Goal: Information Seeking & Learning: Check status

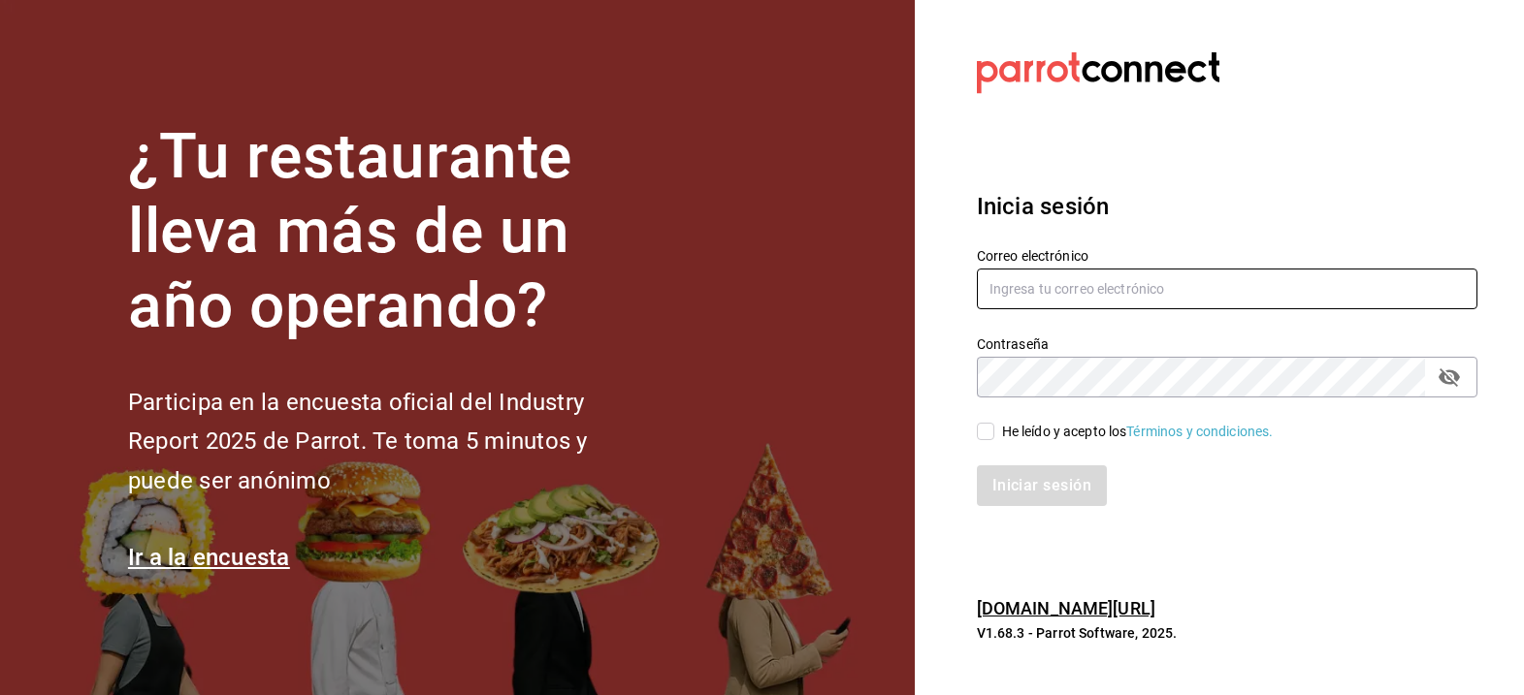
click at [1126, 295] on input "text" at bounding box center [1227, 289] width 500 height 41
type input "[EMAIL_ADDRESS][DOMAIN_NAME]"
click at [979, 432] on input "He leído y acepto los Términos y condiciones." at bounding box center [985, 431] width 17 height 17
checkbox input "true"
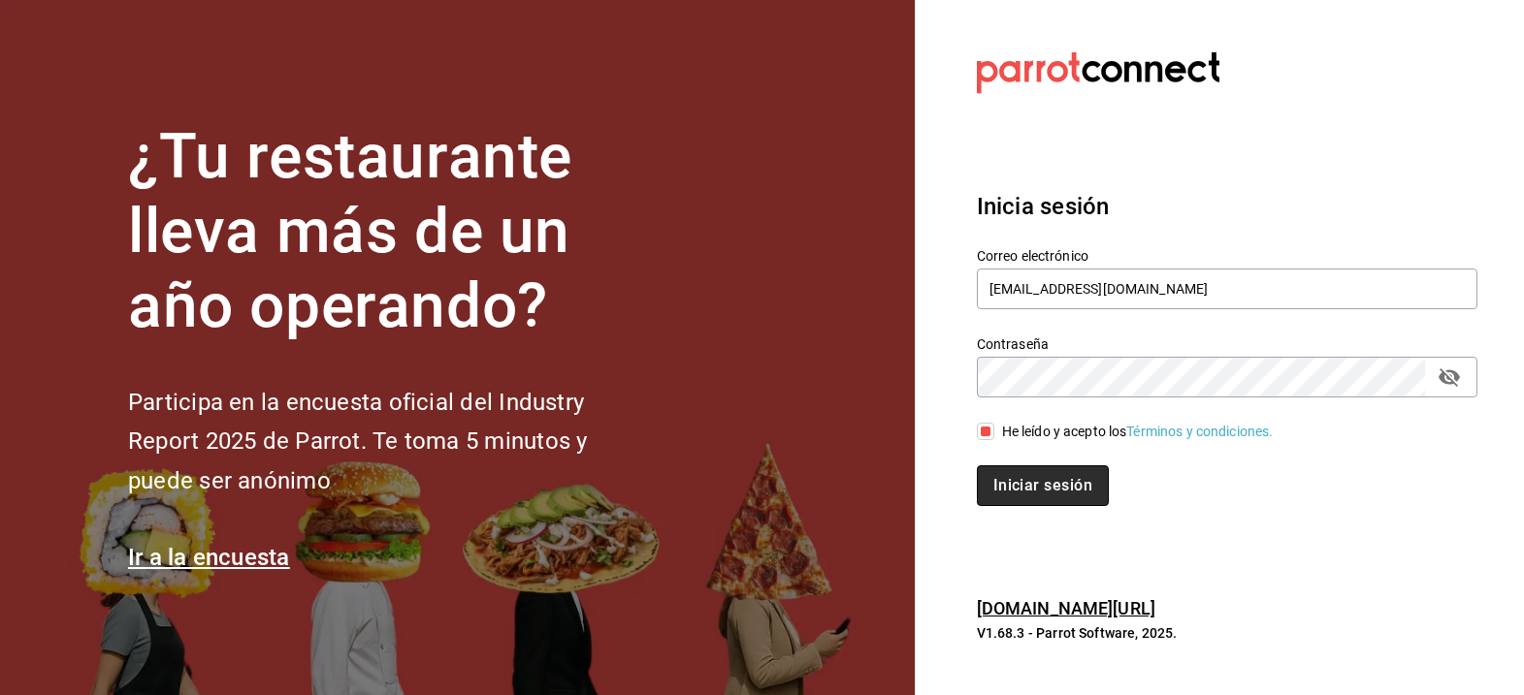
click at [1058, 492] on button "Iniciar sesión" at bounding box center [1043, 486] width 132 height 41
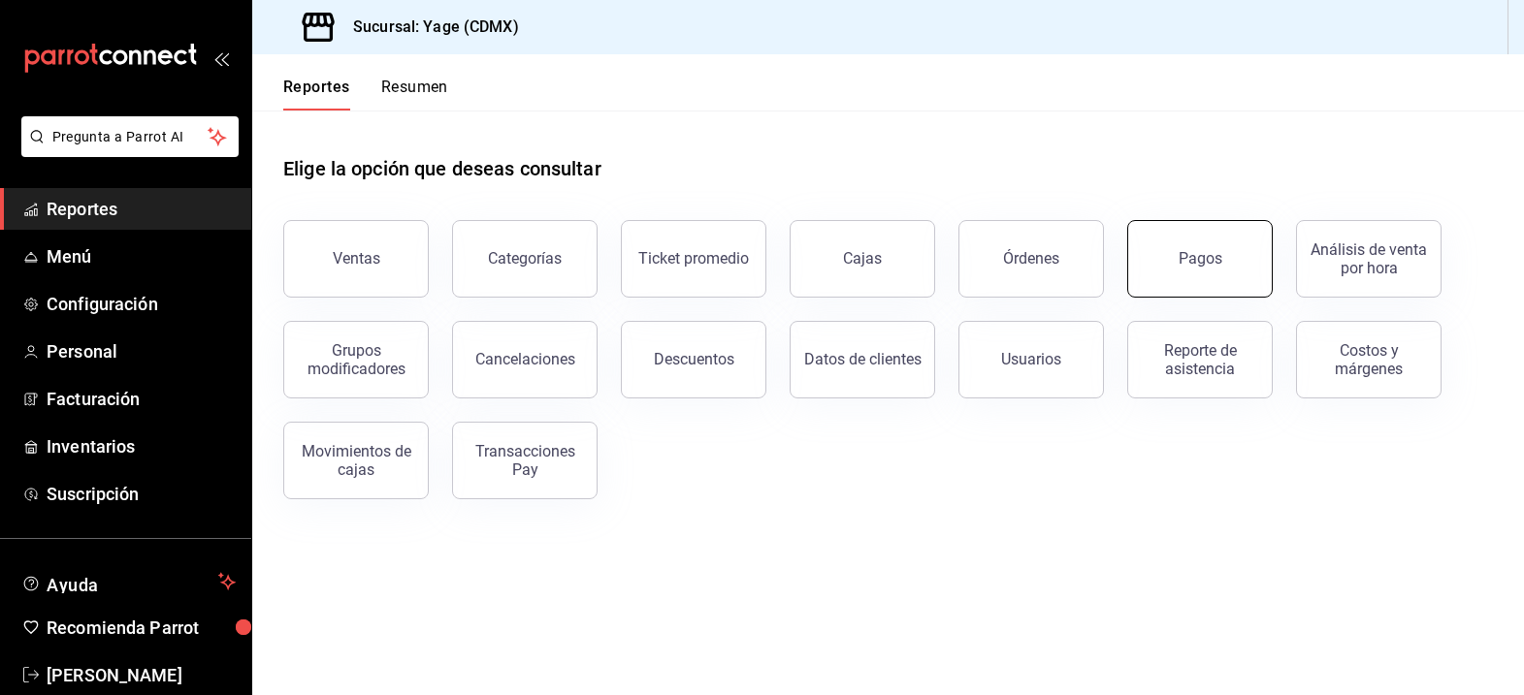
click at [1224, 293] on button "Pagos" at bounding box center [1199, 259] width 145 height 78
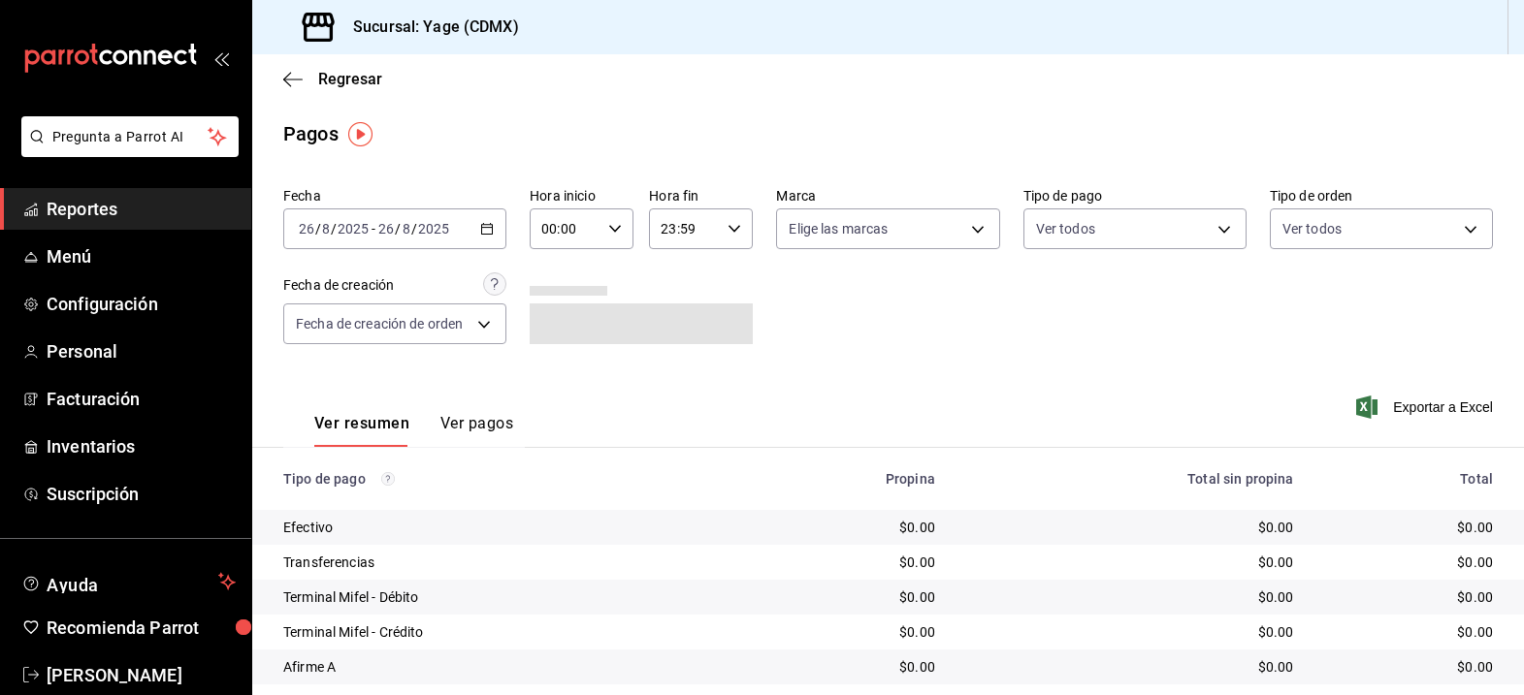
click at [150, 209] on span "Reportes" at bounding box center [141, 209] width 189 height 26
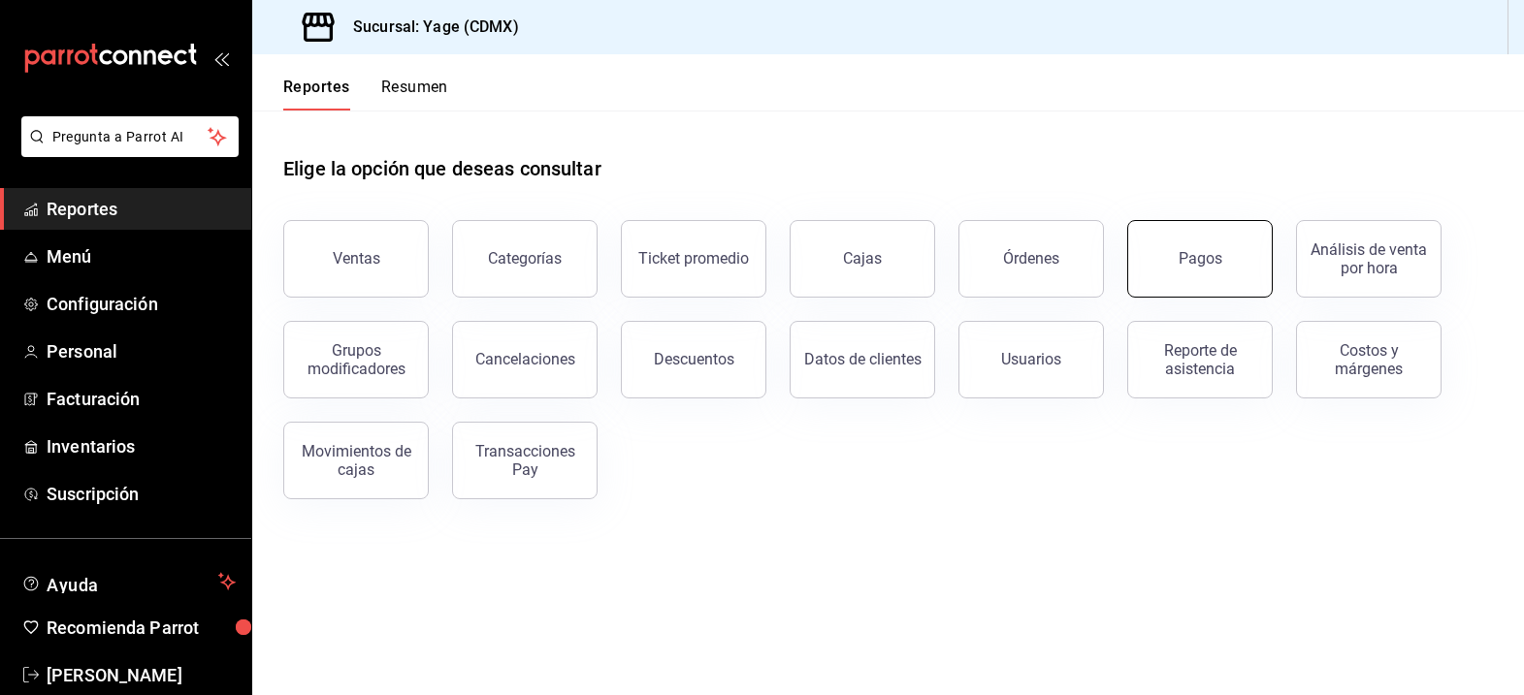
click at [1169, 277] on button "Pagos" at bounding box center [1199, 259] width 145 height 78
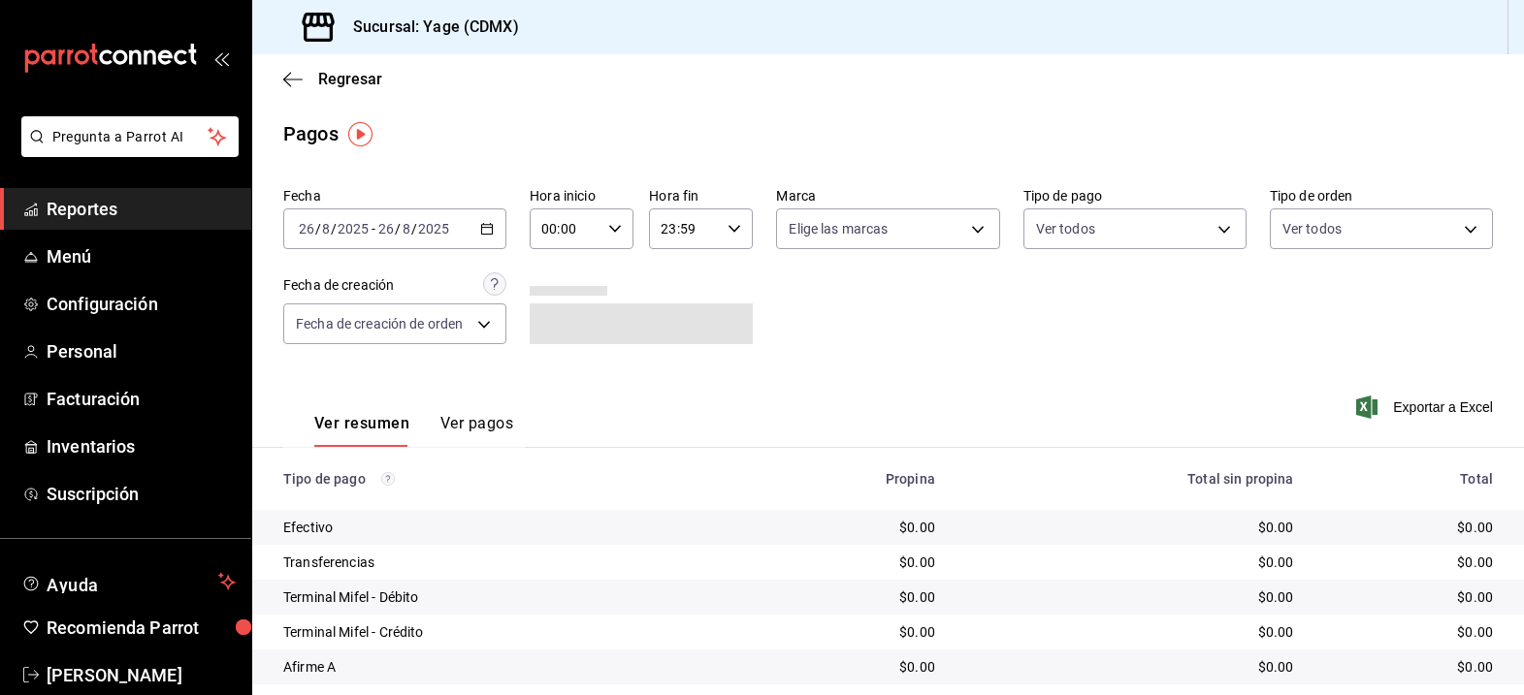
click at [485, 222] on icon "button" at bounding box center [487, 229] width 14 height 14
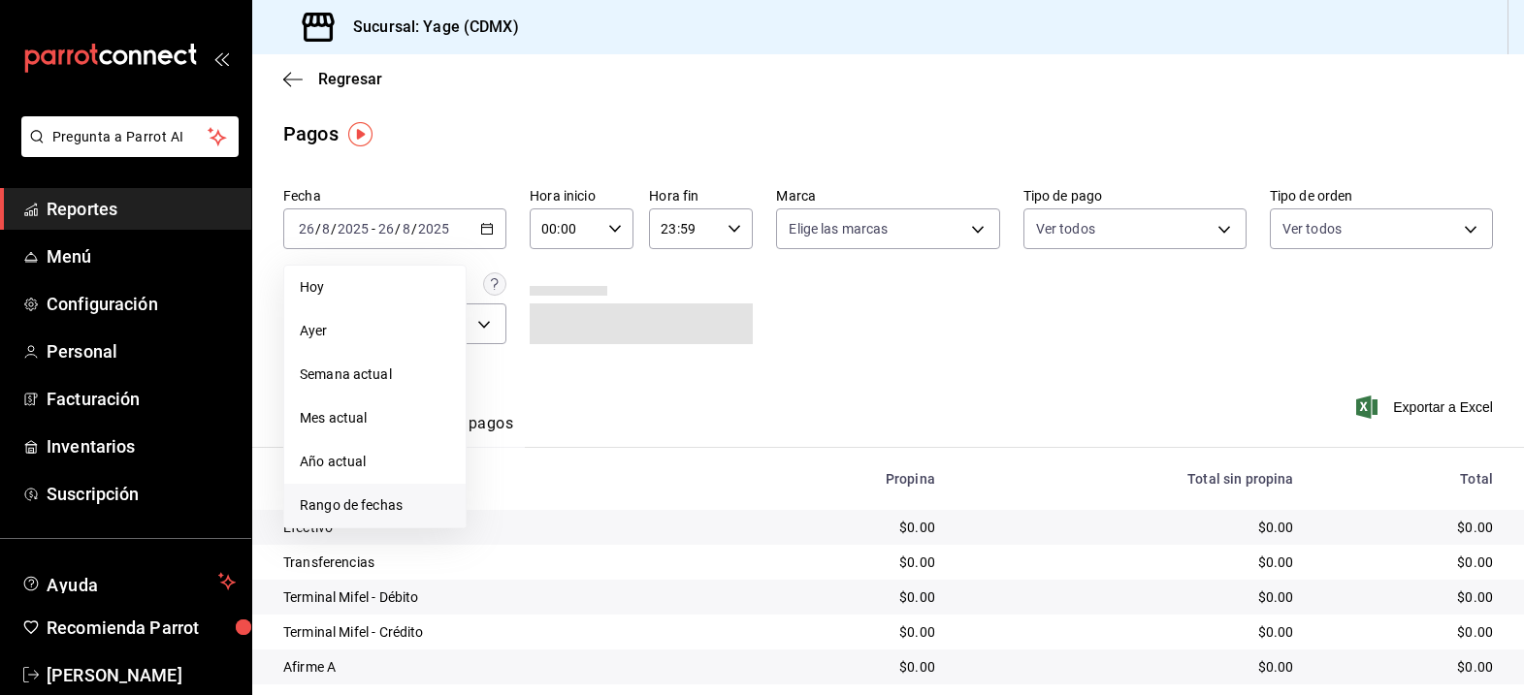
click at [387, 510] on span "Rango de fechas" at bounding box center [375, 506] width 150 height 20
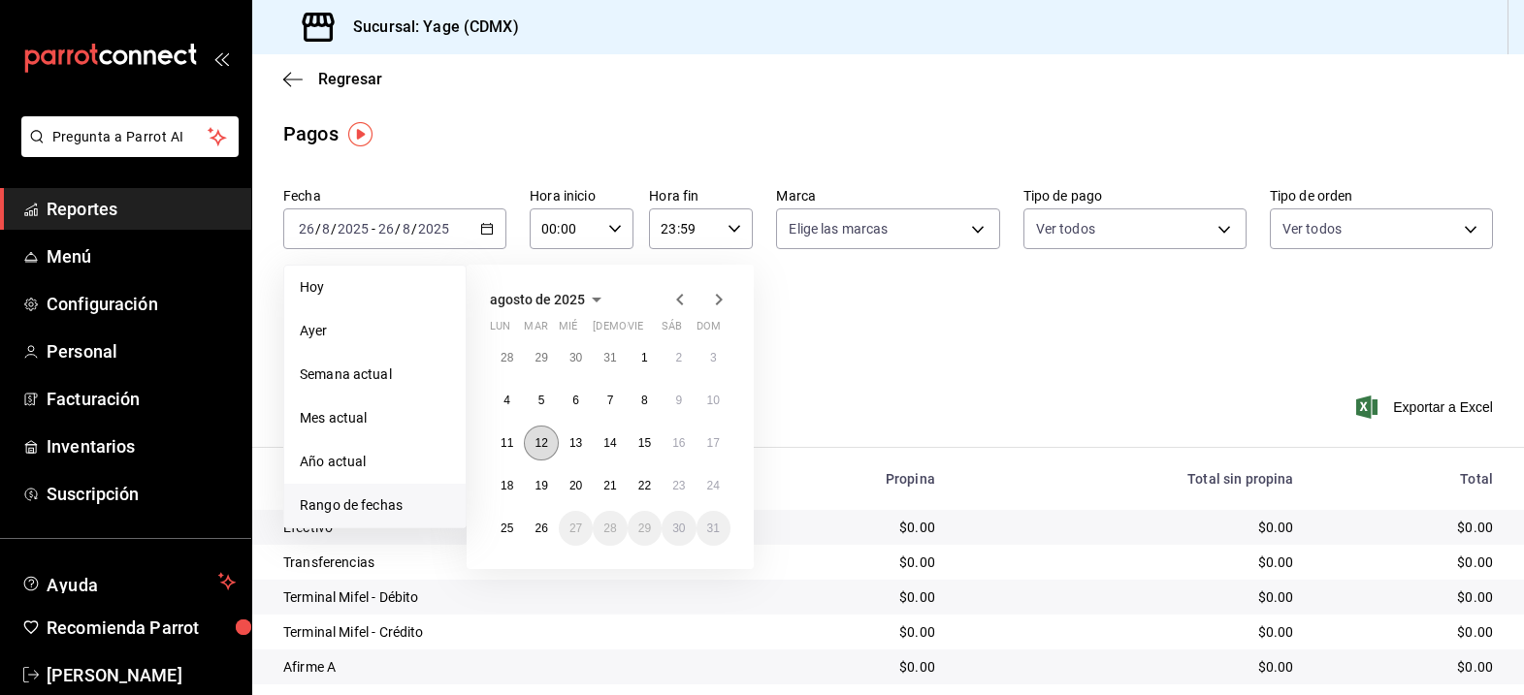
click at [544, 437] on abbr "12" at bounding box center [540, 443] width 13 height 14
click at [509, 478] on button "18" at bounding box center [507, 485] width 34 height 35
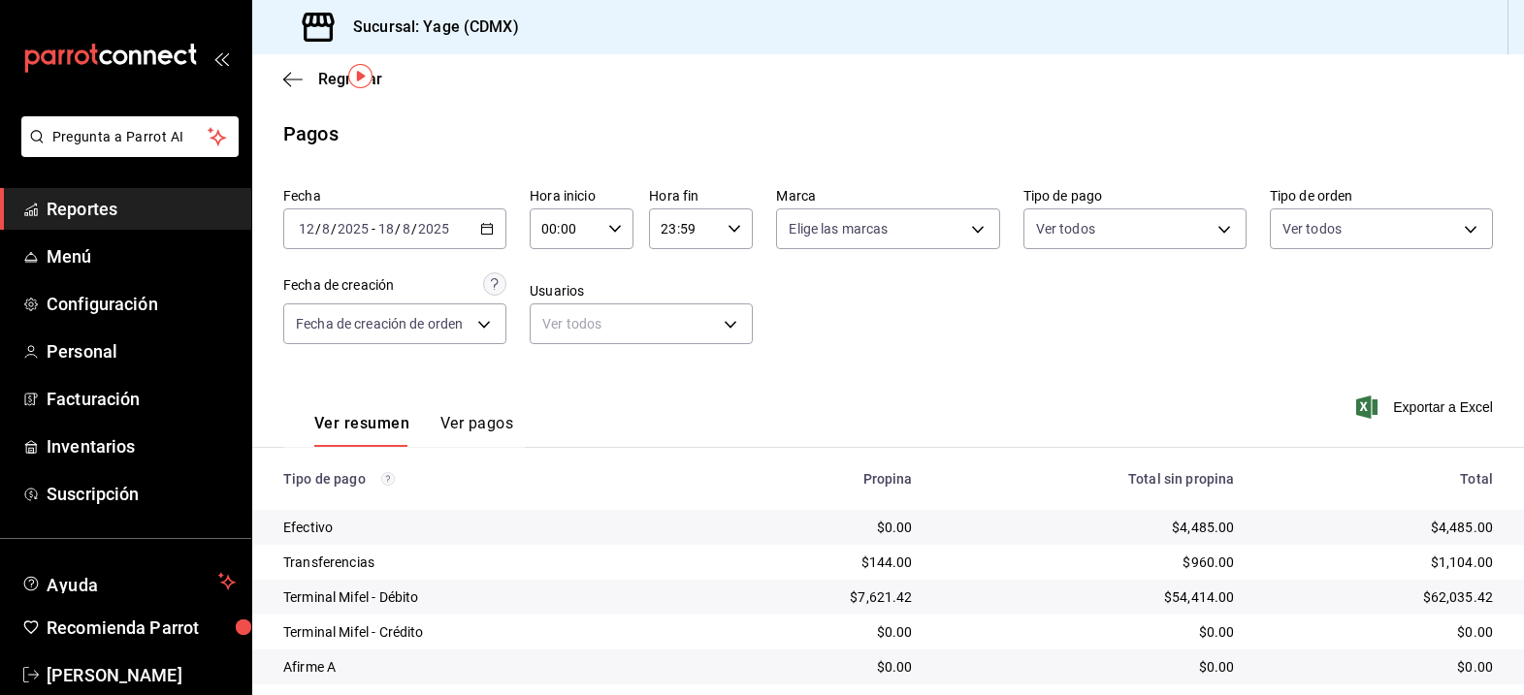
scroll to position [160, 0]
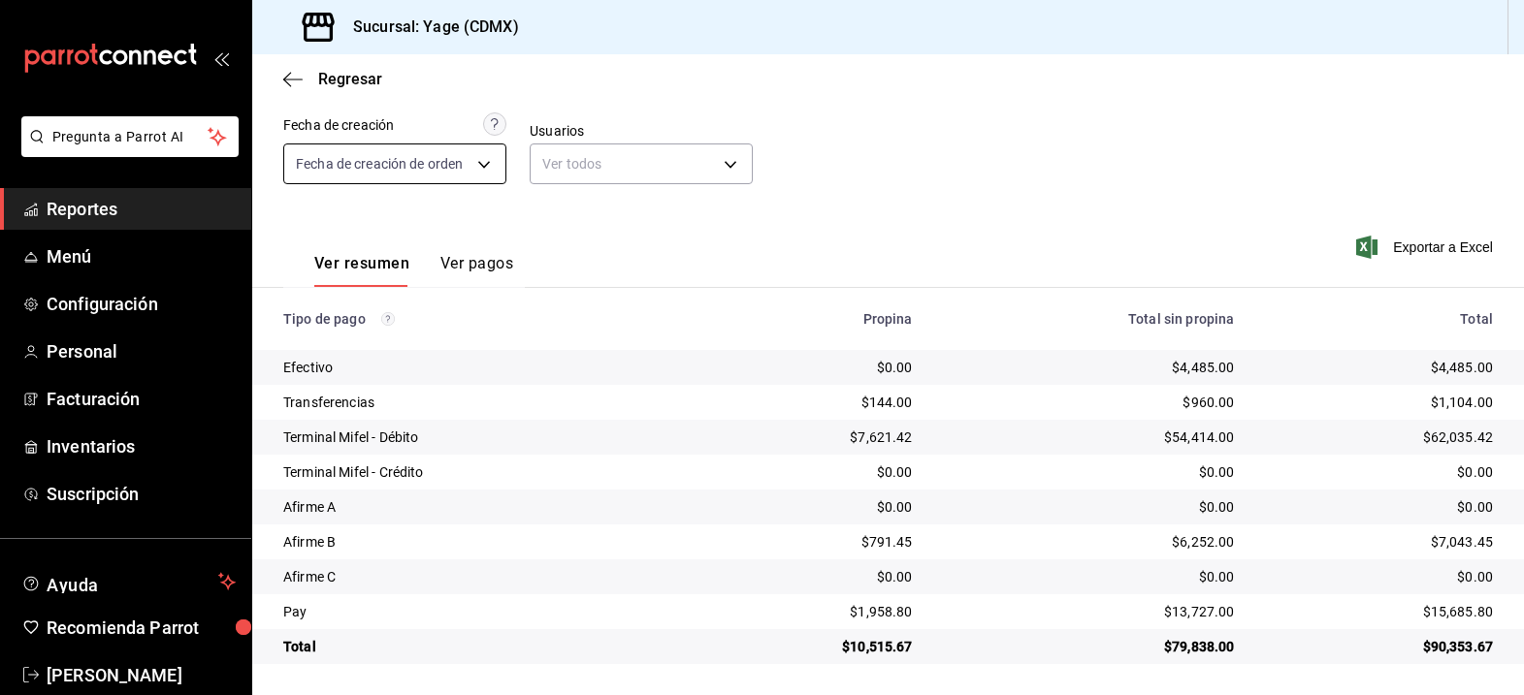
click at [482, 150] on body "Pregunta a Parrot AI Reportes Menú Configuración Personal Facturación Inventari…" at bounding box center [762, 347] width 1524 height 695
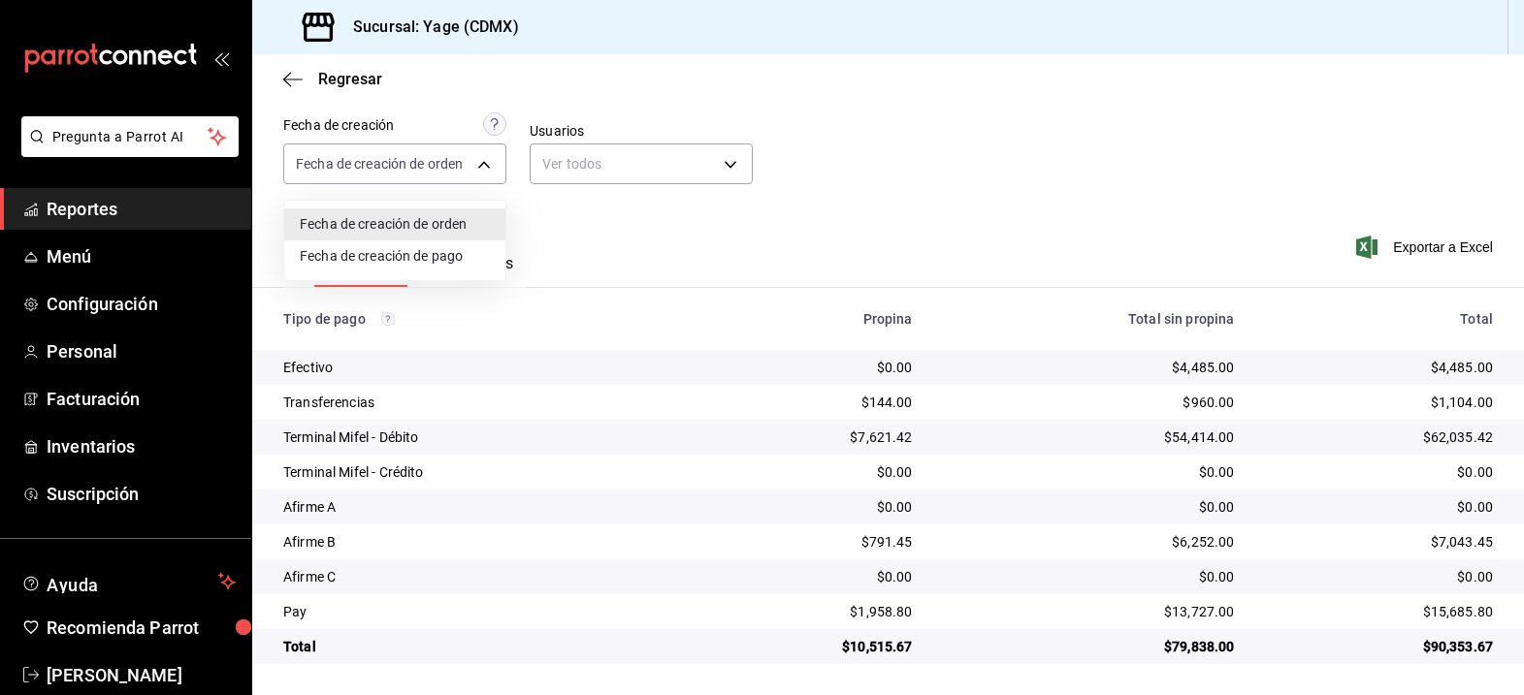
click at [154, 211] on div at bounding box center [762, 347] width 1524 height 695
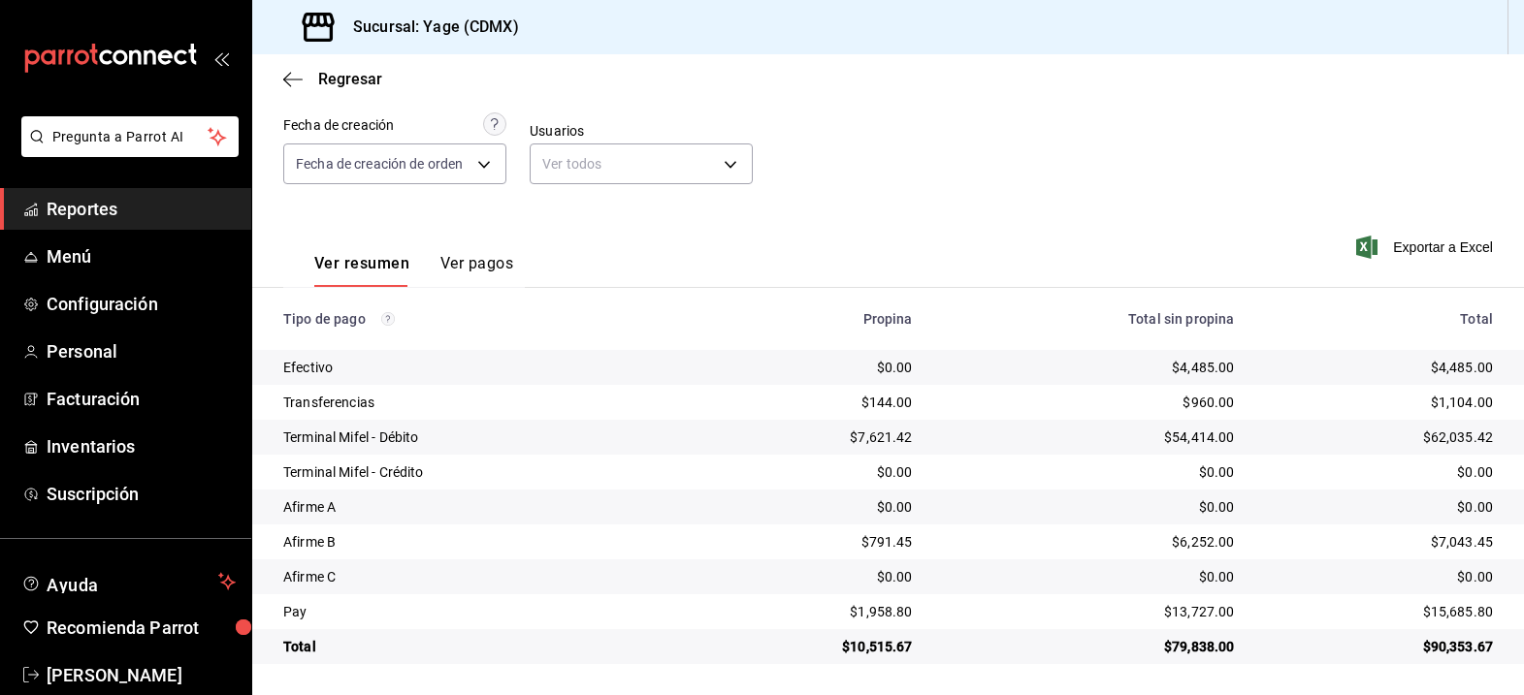
click at [154, 211] on span "Reportes" at bounding box center [141, 209] width 189 height 26
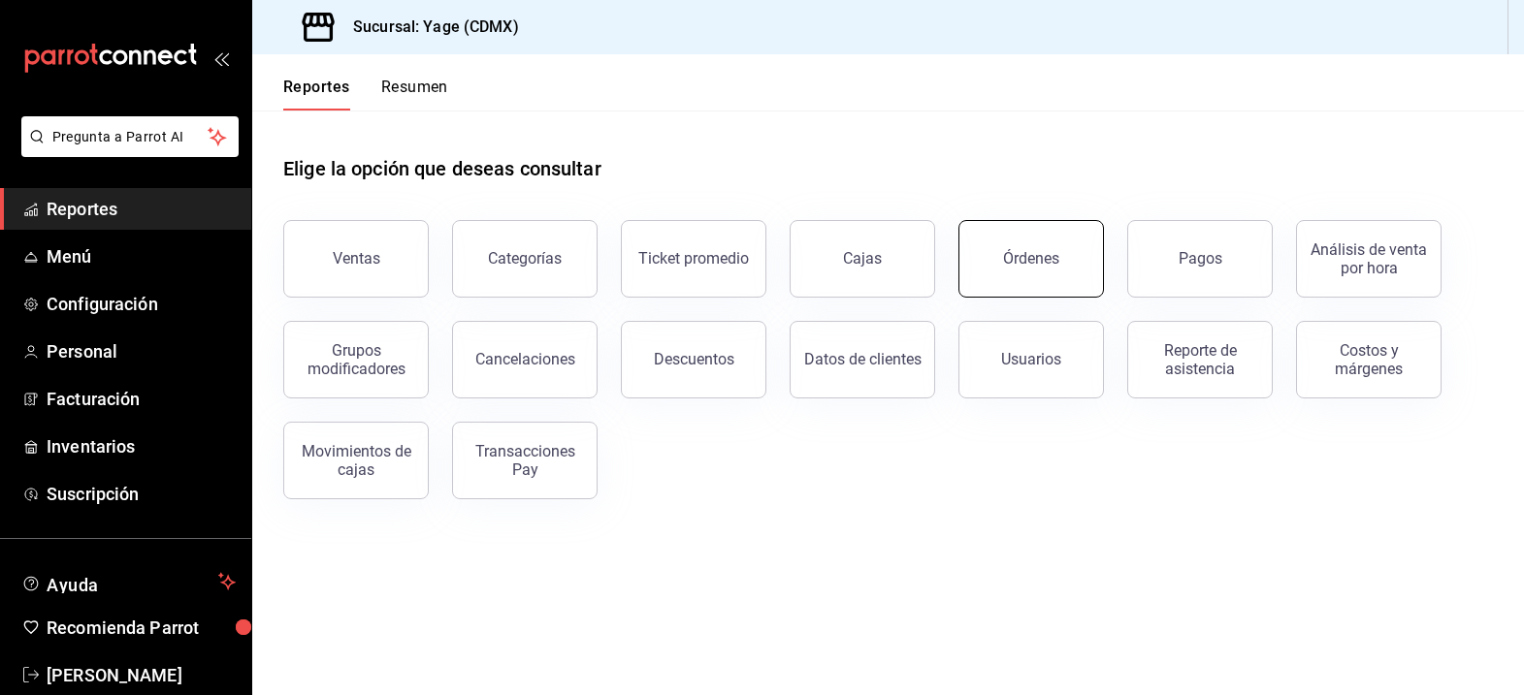
click at [1080, 277] on button "Órdenes" at bounding box center [1030, 259] width 145 height 78
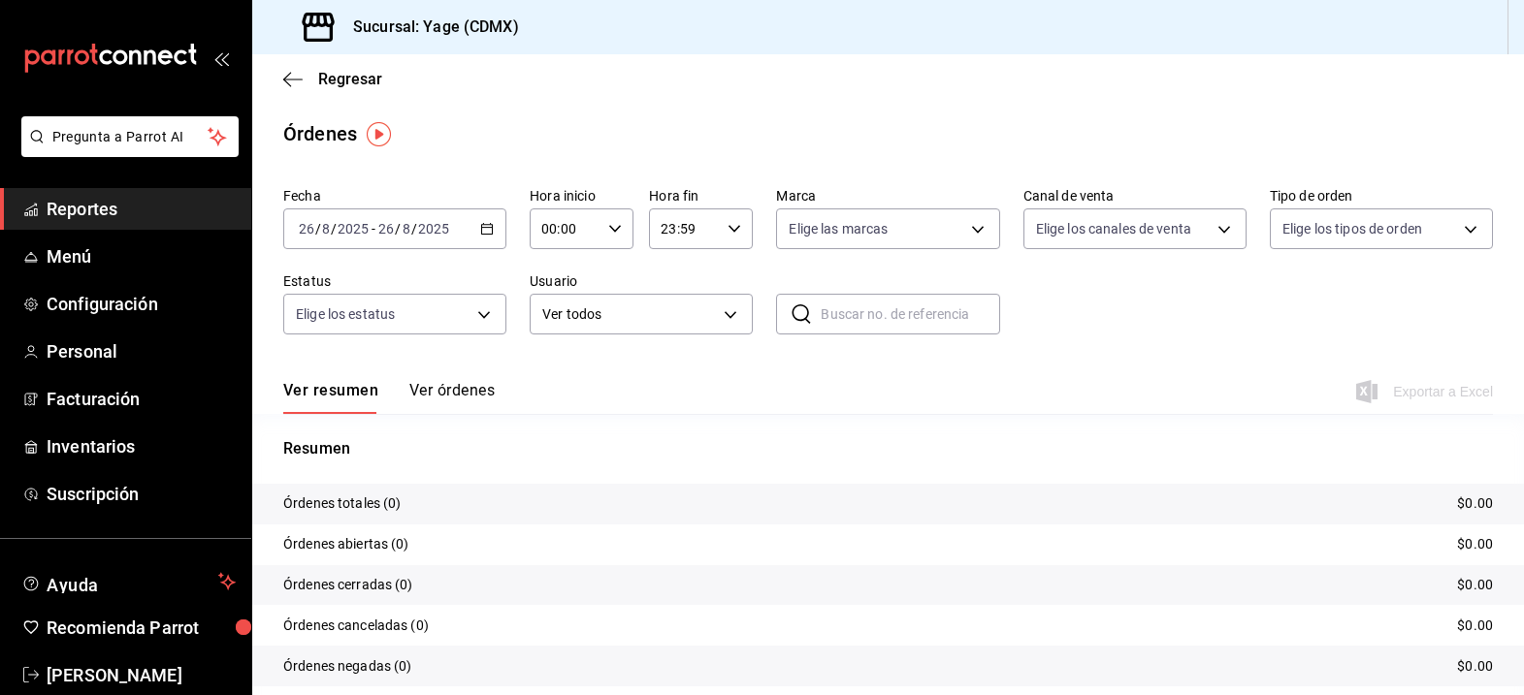
click at [487, 231] on icon "button" at bounding box center [487, 229] width 14 height 14
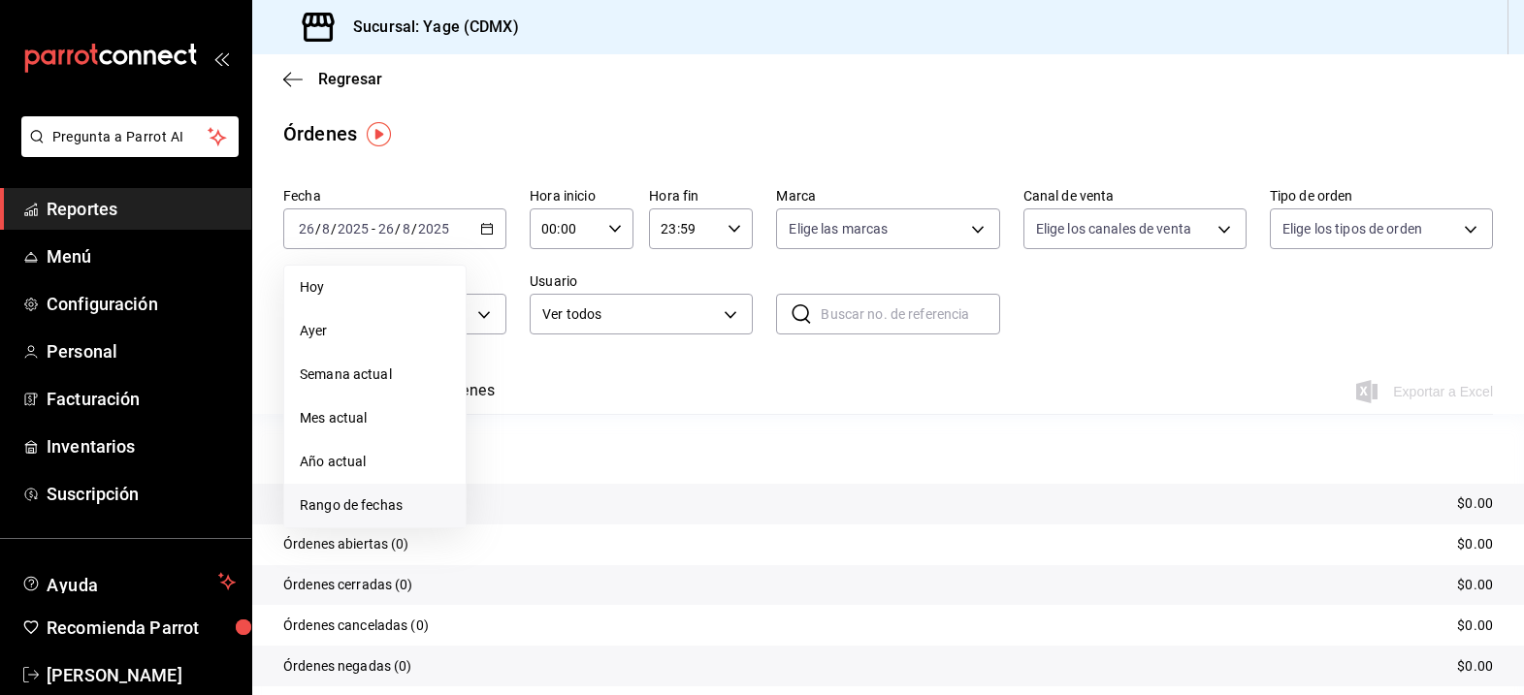
click at [337, 501] on span "Rango de fechas" at bounding box center [375, 506] width 150 height 20
click at [534, 487] on abbr "19" at bounding box center [540, 486] width 13 height 14
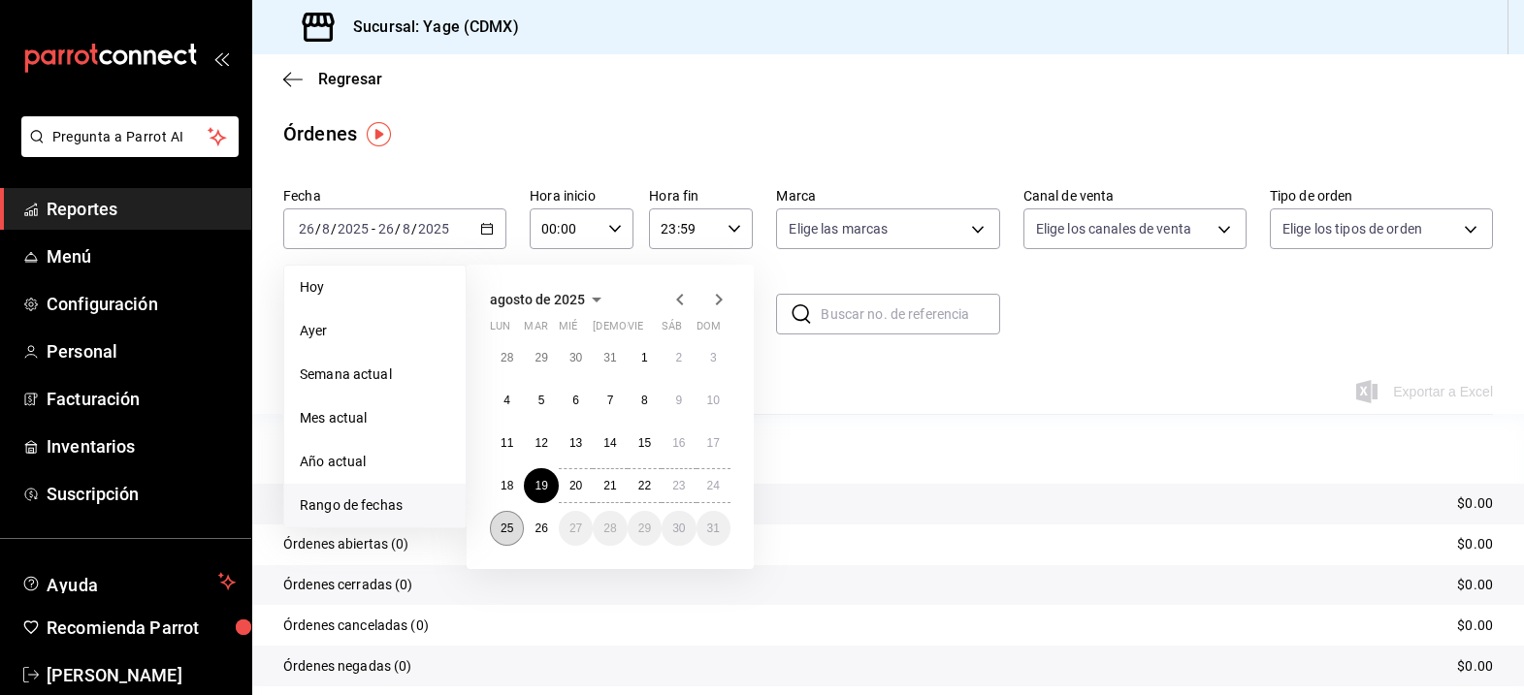
click at [504, 528] on abbr "25" at bounding box center [506, 529] width 13 height 14
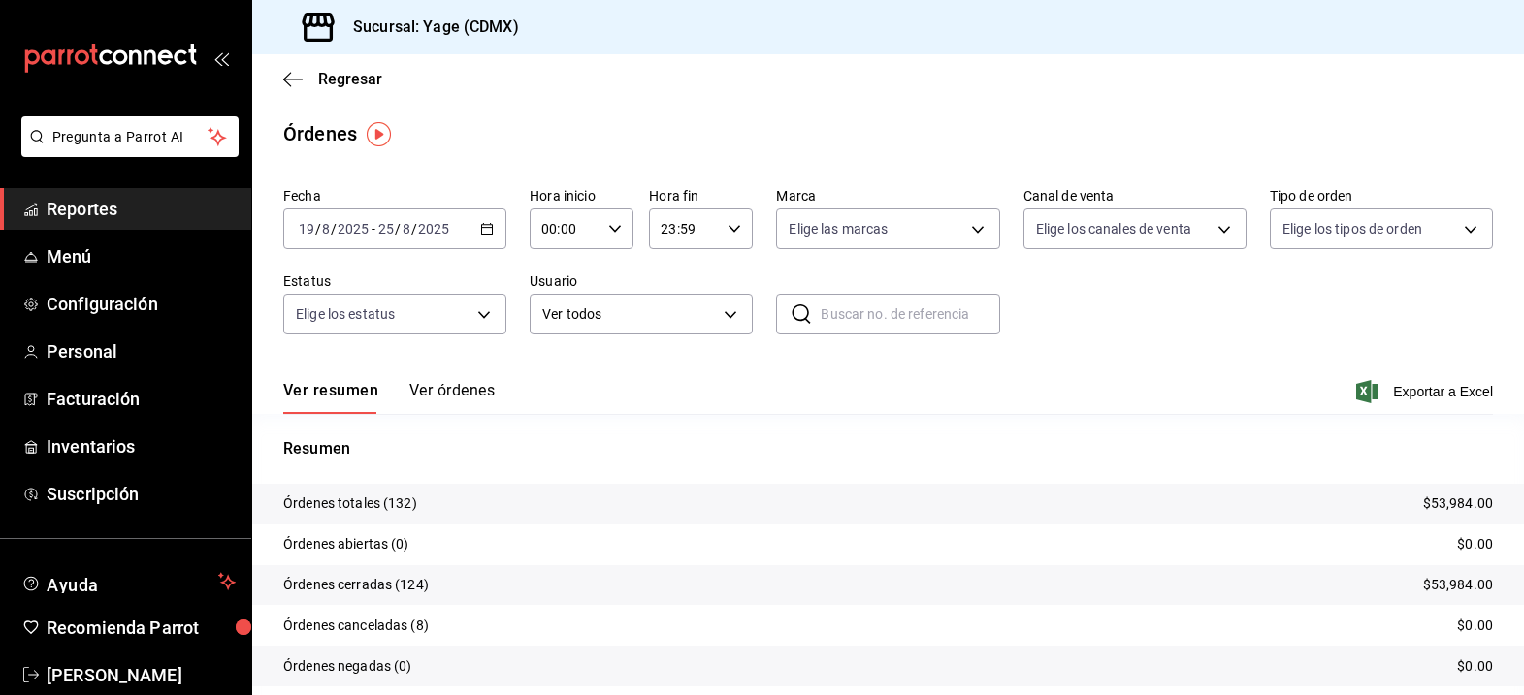
scroll to position [66, 0]
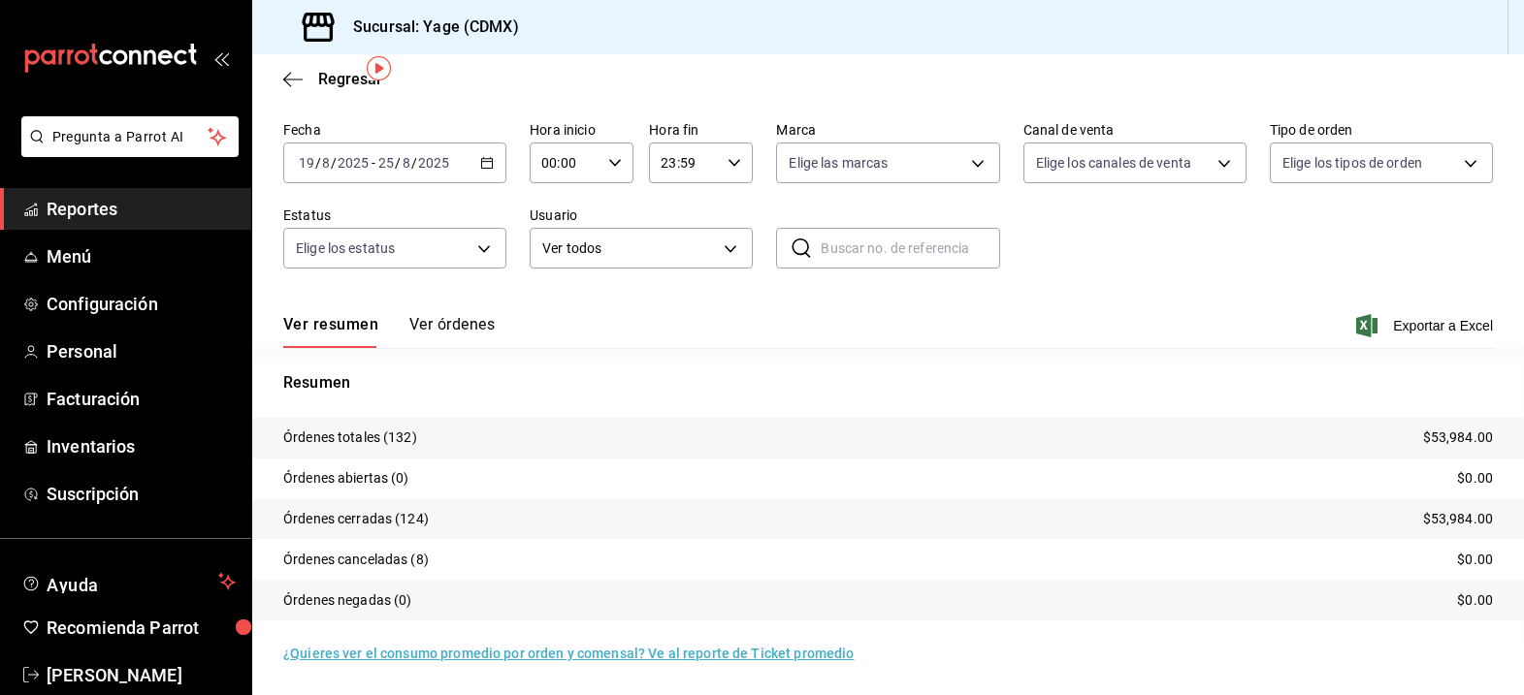
click at [313, 336] on button "Ver resumen" at bounding box center [330, 331] width 95 height 33
click at [455, 331] on button "Ver órdenes" at bounding box center [451, 331] width 85 height 33
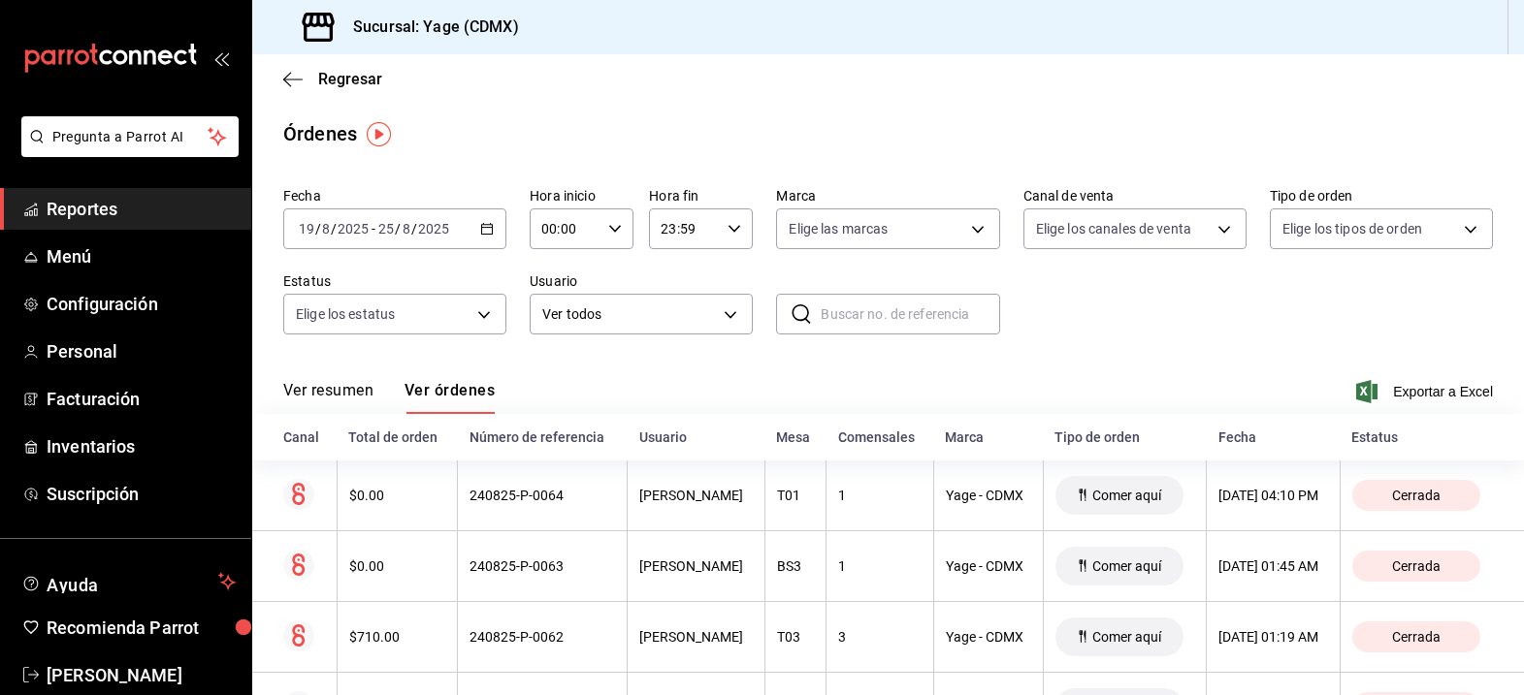
click at [330, 399] on button "Ver resumen" at bounding box center [328, 397] width 90 height 33
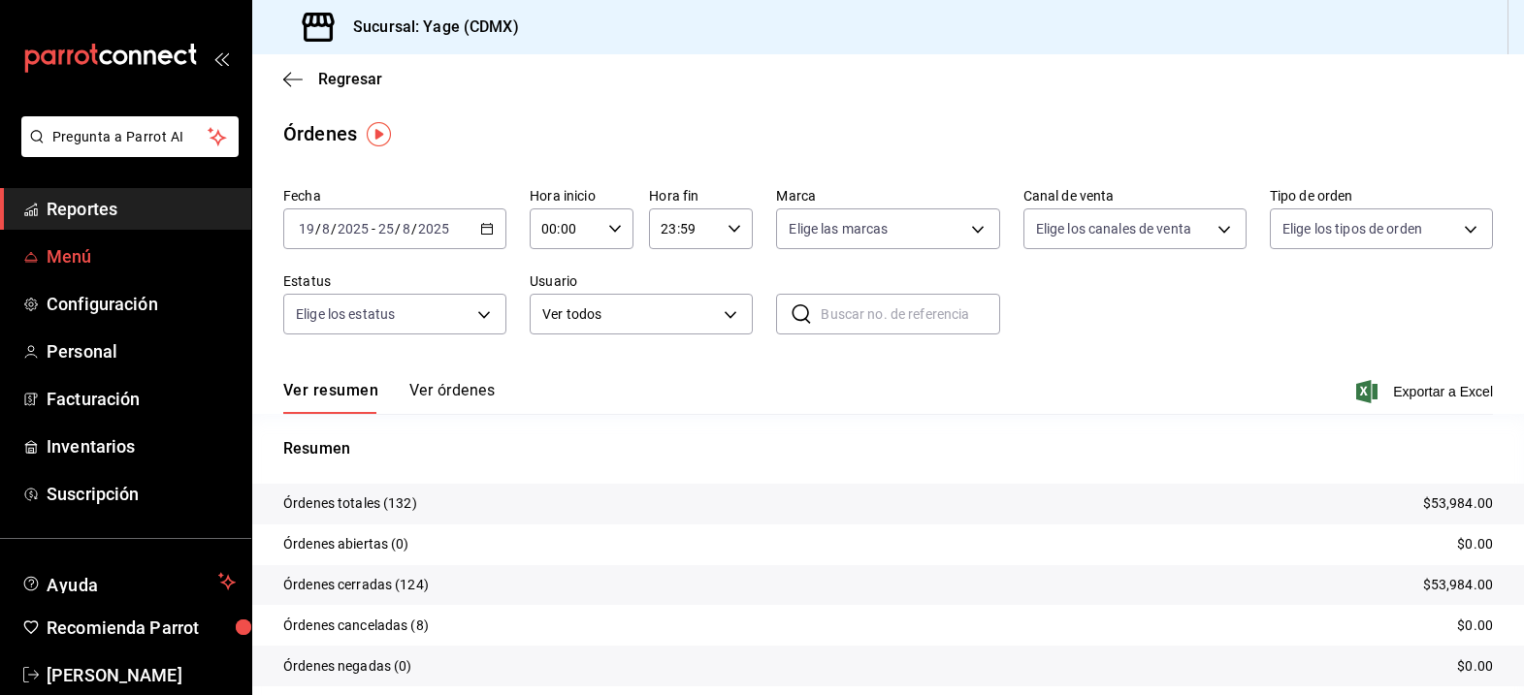
click at [136, 253] on span "Menú" at bounding box center [141, 256] width 189 height 26
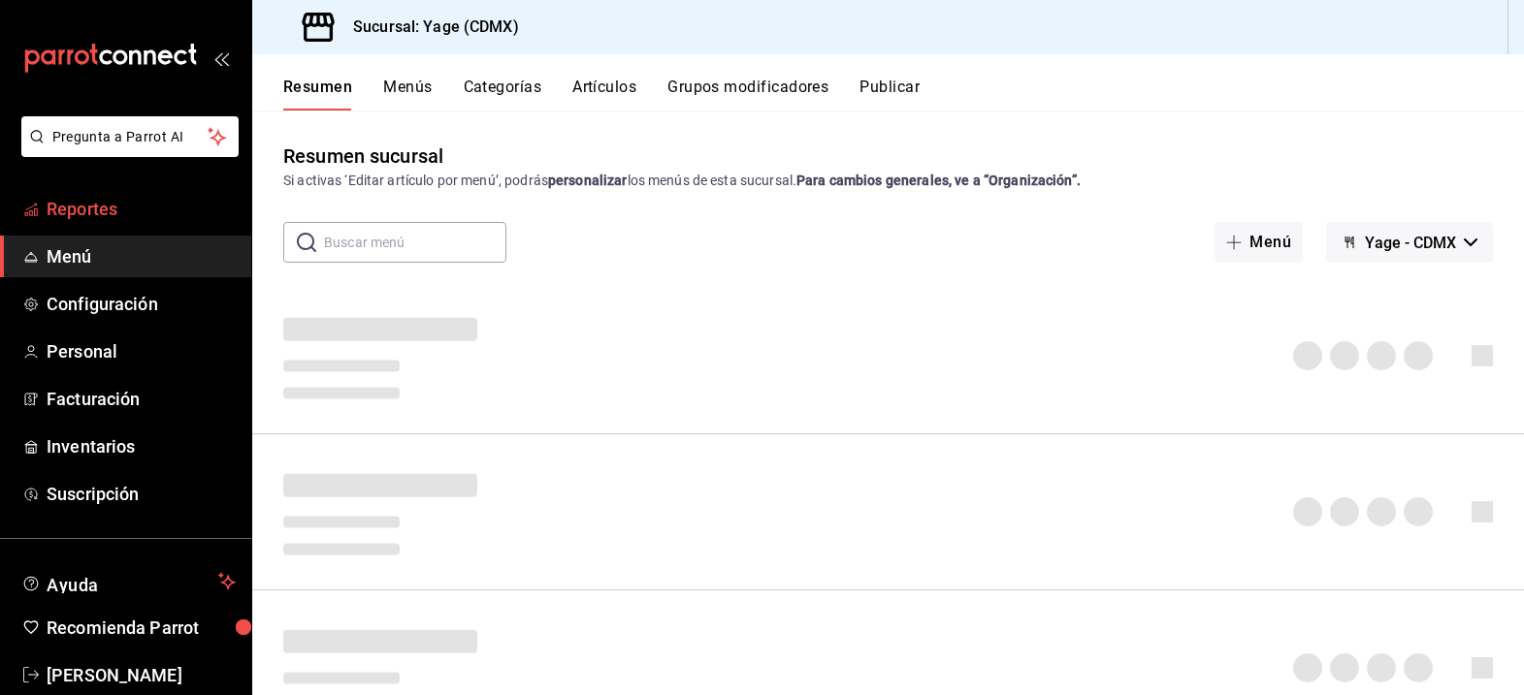
click at [135, 216] on span "Reportes" at bounding box center [141, 209] width 189 height 26
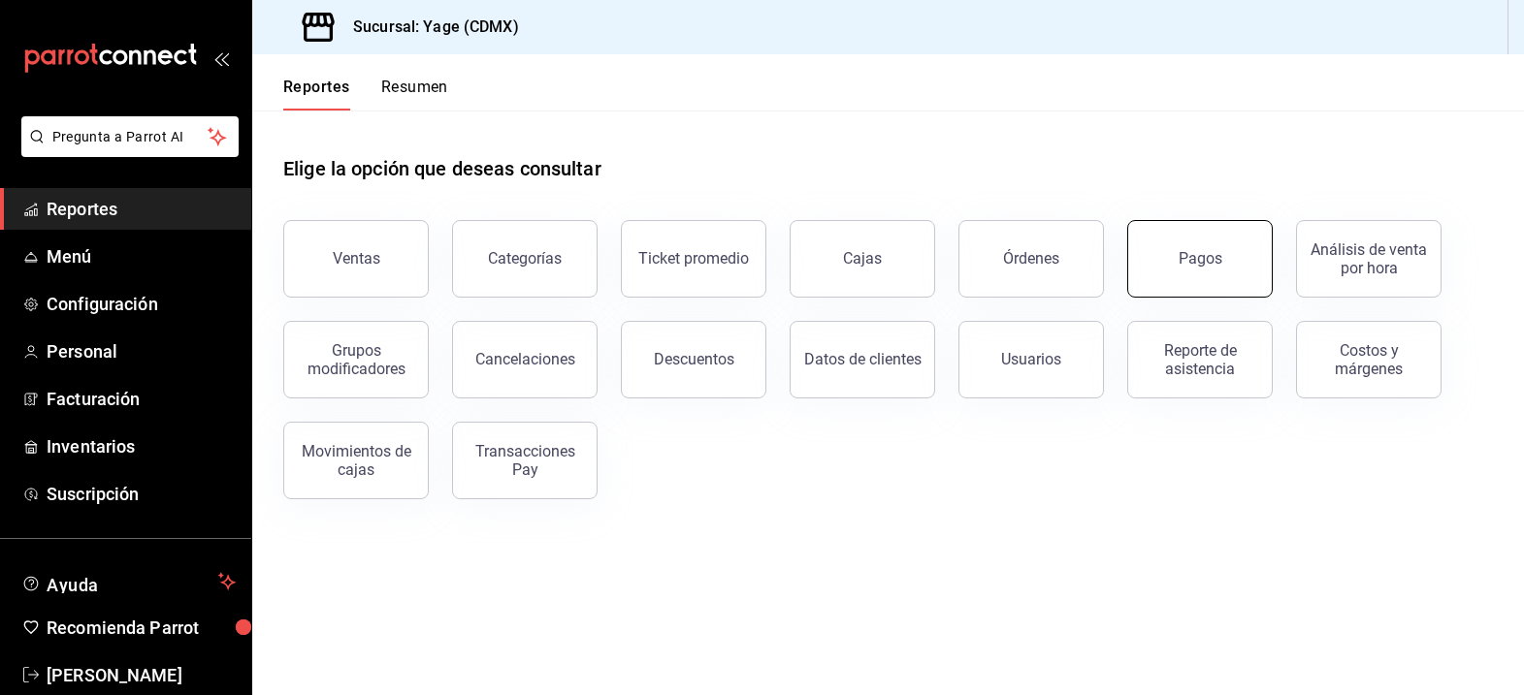
click at [1206, 278] on button "Pagos" at bounding box center [1199, 259] width 145 height 78
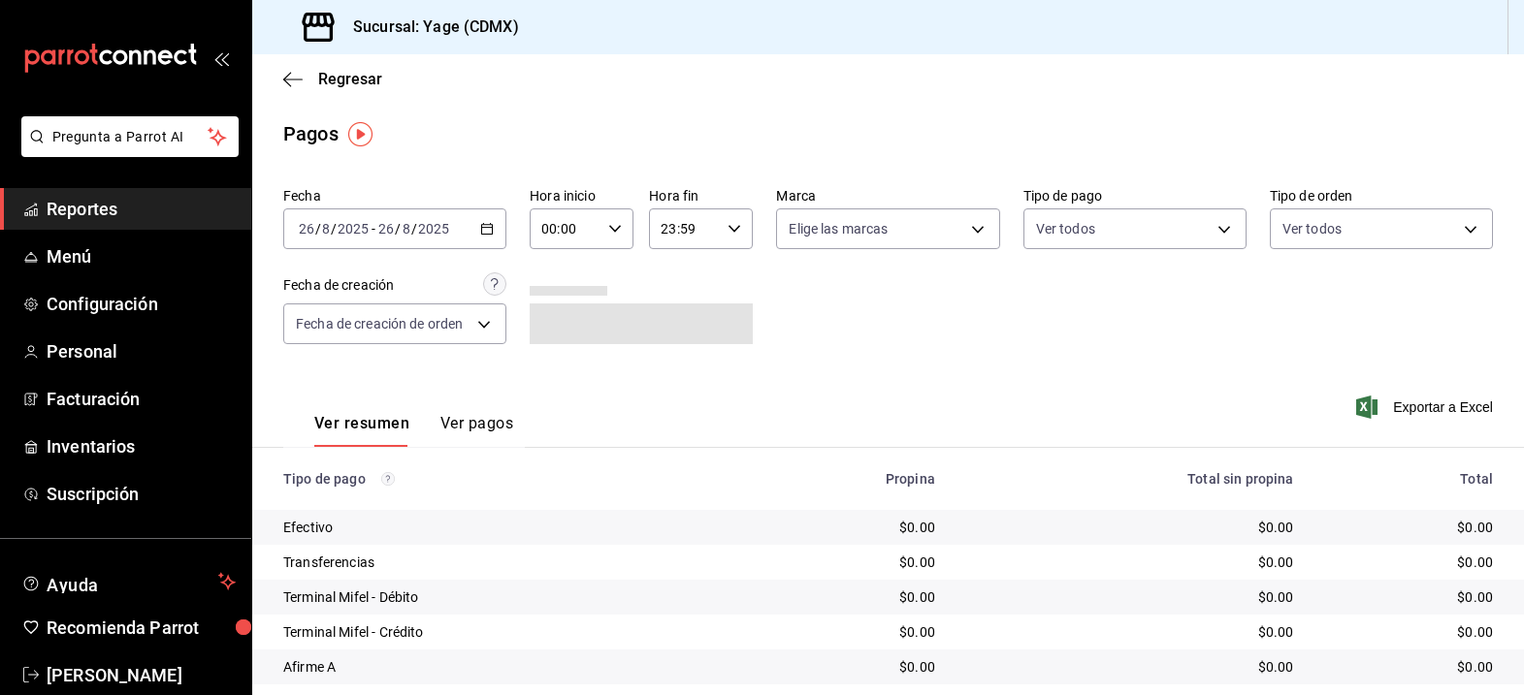
click at [487, 232] on icon "button" at bounding box center [487, 229] width 14 height 14
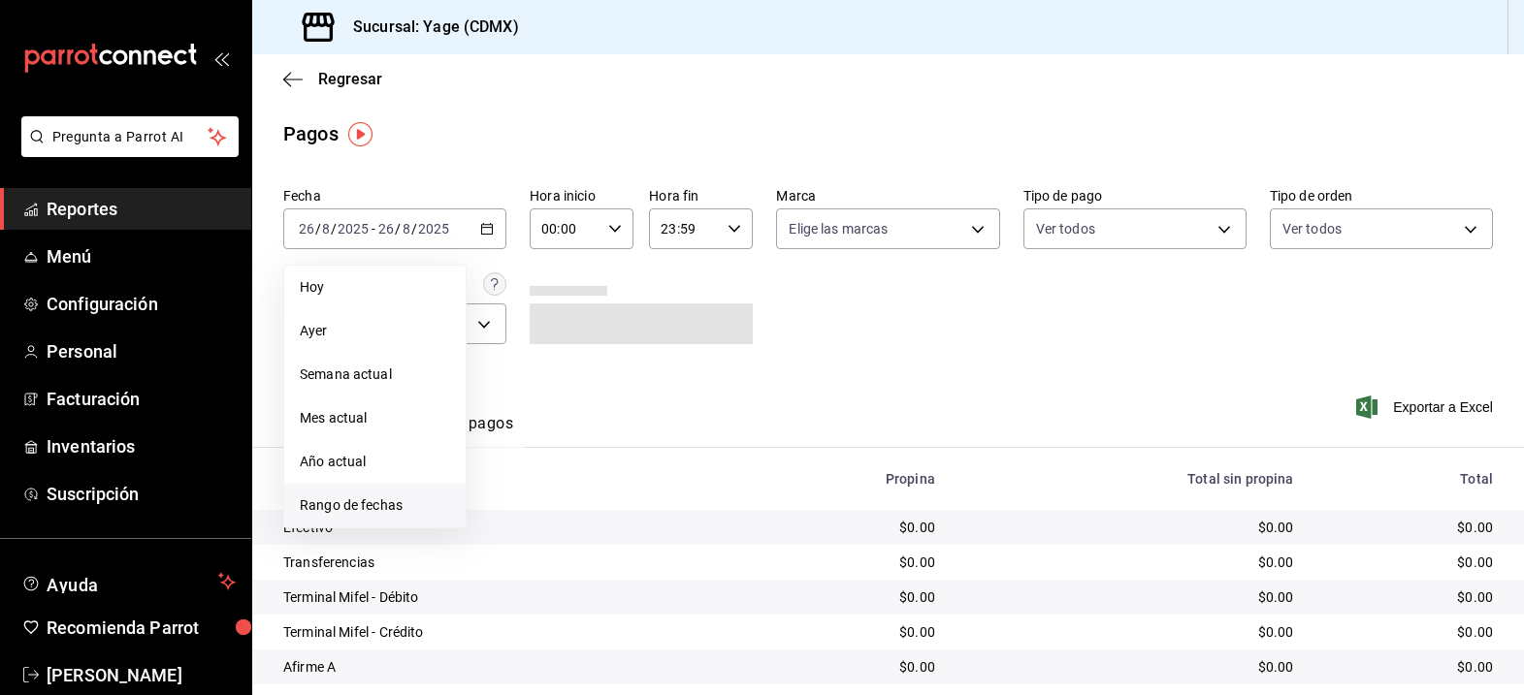
click at [375, 512] on span "Rango de fechas" at bounding box center [375, 506] width 150 height 20
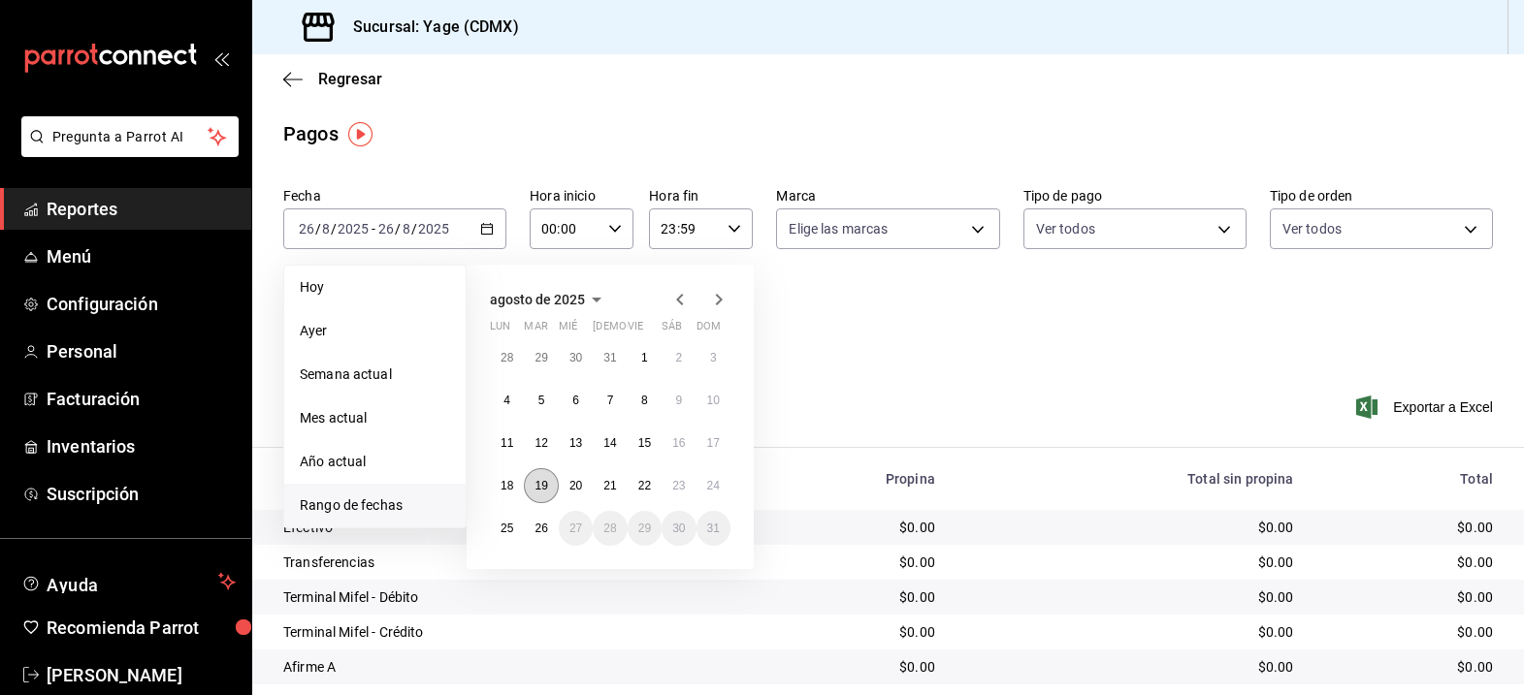
click at [547, 482] on abbr "19" at bounding box center [540, 486] width 13 height 14
click at [512, 525] on abbr "25" at bounding box center [506, 529] width 13 height 14
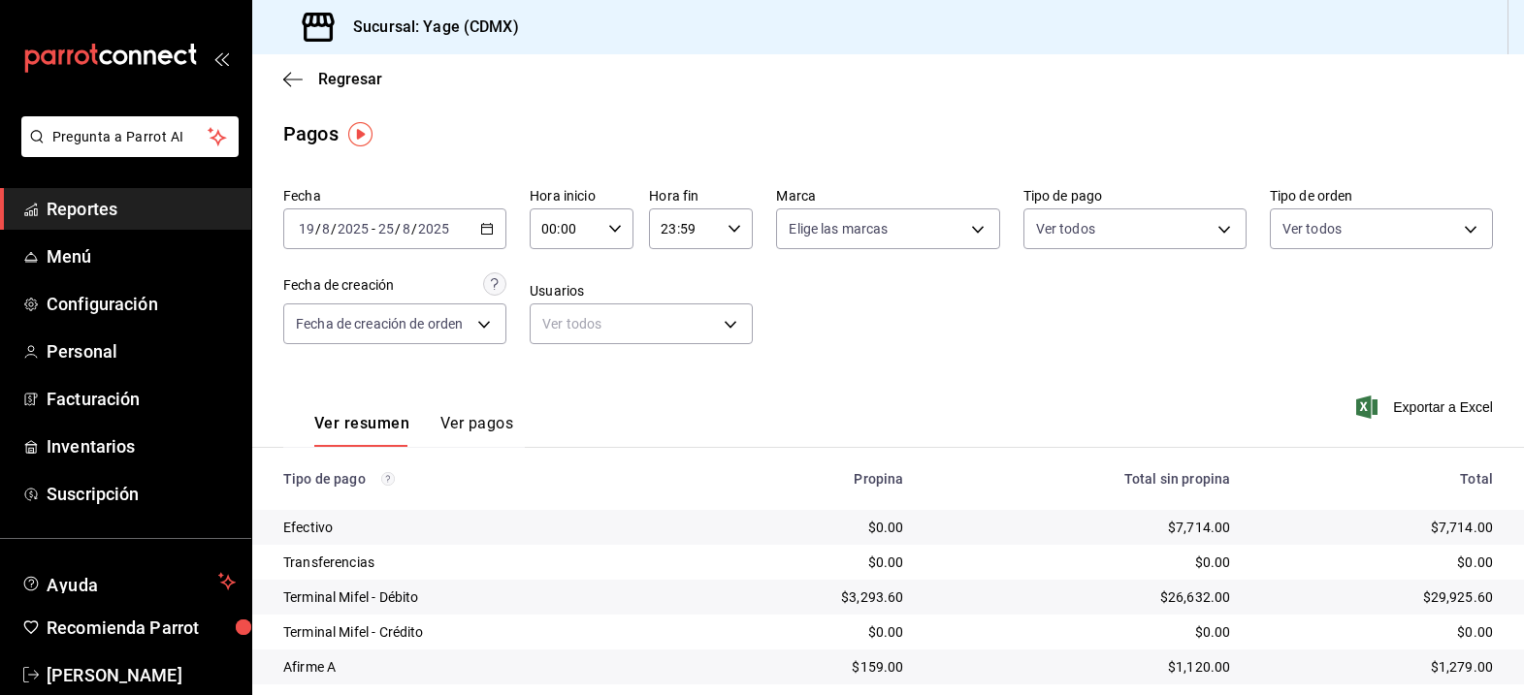
click at [492, 224] on \(Stroke\) "button" at bounding box center [487, 229] width 12 height 11
